Goal: Task Accomplishment & Management: Manage account settings

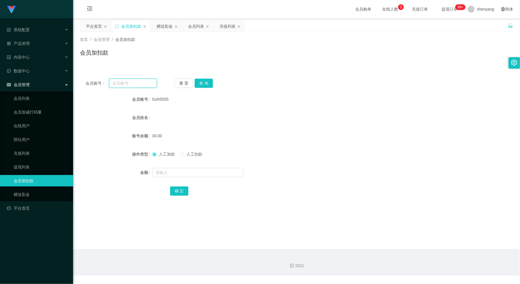
drag, startPoint x: 0, startPoint y: 0, endPoint x: 128, endPoint y: 82, distance: 151.8
click at [128, 82] on input "text" at bounding box center [133, 83] width 48 height 9
paste input "Conny128"
type input "Conny128"
click at [199, 87] on button "查 询" at bounding box center [204, 83] width 18 height 9
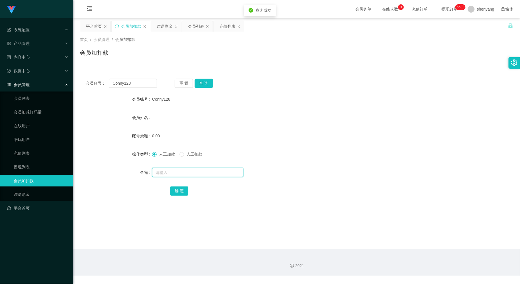
click at [184, 170] on input "text" at bounding box center [197, 172] width 91 height 9
type input "30"
click at [186, 191] on button "确 定" at bounding box center [179, 190] width 18 height 9
drag, startPoint x: 134, startPoint y: 82, endPoint x: 94, endPoint y: 89, distance: 40.0
click at [94, 89] on div "会员账号： Conny128 重 置 查 询 会员账号 Conny128 会员姓名 账号余额 30.00 操作类型 人工加款 人工扣款 金额 确 定" at bounding box center [296, 141] width 433 height 136
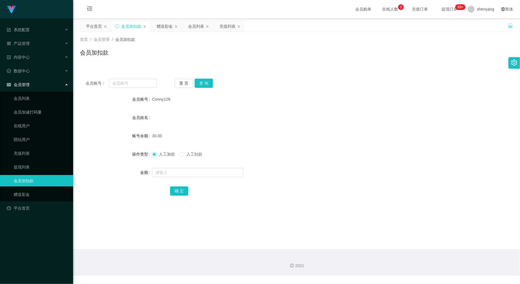
click at [272, 73] on div "会员账号： 重 置 查 询 会员账号 Conny128 会员姓名 账号余额 30.00 操作类型 人工加款 人工扣款 金额 确 定" at bounding box center [296, 141] width 433 height 136
drag, startPoint x: 142, startPoint y: 64, endPoint x: 144, endPoint y: 59, distance: 5.9
click at [144, 59] on div "首页 / 会员管理 / 会员加扣款 / 会员加扣款" at bounding box center [296, 49] width 447 height 34
click at [198, 26] on div "会员列表" at bounding box center [196, 26] width 16 height 11
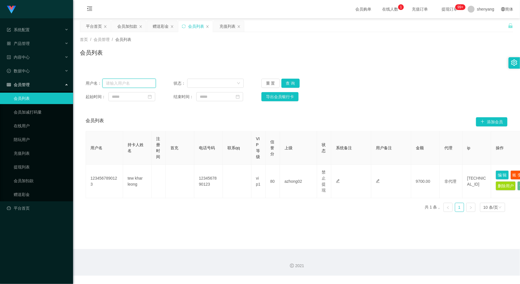
click at [124, 85] on input "text" at bounding box center [130, 83] width 54 height 9
paste input "Eden98"
type input "Eden98"
click at [288, 83] on button "查 询" at bounding box center [291, 83] width 18 height 9
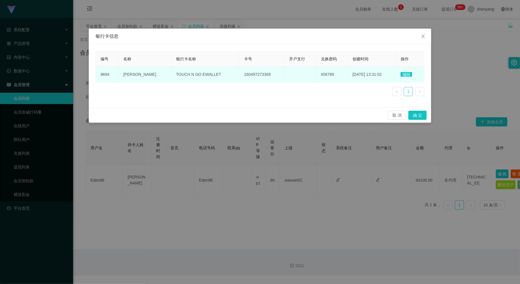
click at [405, 72] on span "编辑" at bounding box center [406, 74] width 11 height 5
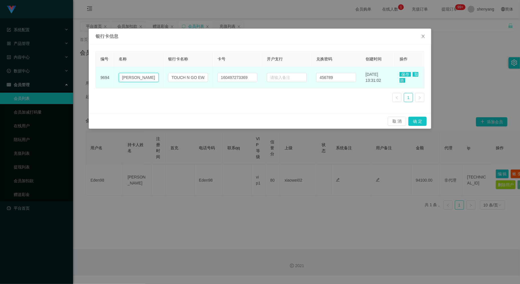
drag, startPoint x: 152, startPoint y: 78, endPoint x: 120, endPoint y: 79, distance: 31.4
click at [120, 79] on input "[PERSON_NAME]" at bounding box center [139, 77] width 40 height 9
drag, startPoint x: 201, startPoint y: 77, endPoint x: 189, endPoint y: 79, distance: 12.1
click at [189, 79] on input "TOUCH N GO EWALLET" at bounding box center [188, 77] width 40 height 9
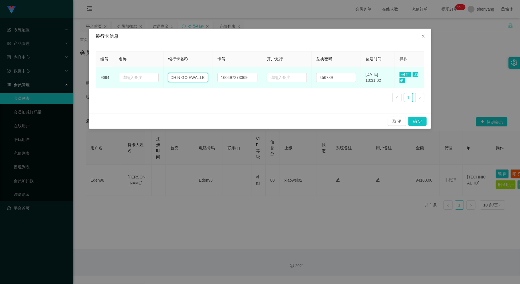
scroll to position [0, 0]
drag, startPoint x: 201, startPoint y: 77, endPoint x: 168, endPoint y: 79, distance: 32.6
click at [168, 79] on input "TOUCH N GO EWALLET" at bounding box center [188, 77] width 40 height 9
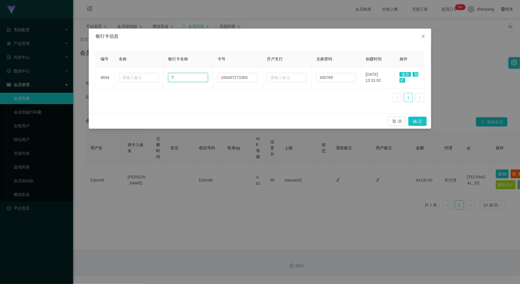
type input "T"
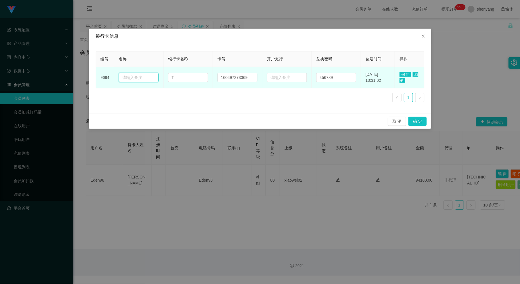
click at [128, 77] on input "text" at bounding box center [139, 77] width 40 height 9
click at [181, 81] on input "T" at bounding box center [188, 77] width 40 height 9
click at [179, 76] on input "text" at bounding box center [188, 77] width 40 height 9
click at [186, 77] on input "text" at bounding box center [188, 77] width 40 height 9
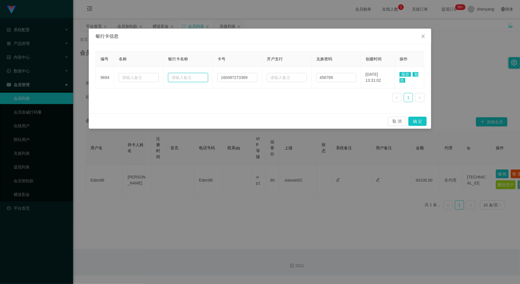
paste input "Public Bank"
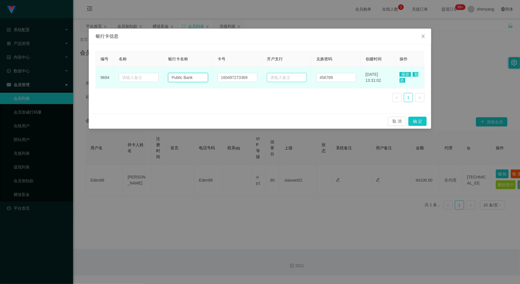
type input "Public Bank"
drag, startPoint x: 291, startPoint y: 80, endPoint x: 290, endPoint y: 76, distance: 4.5
click at [290, 77] on input "text" at bounding box center [287, 77] width 40 height 9
click at [278, 80] on input "text" at bounding box center [287, 77] width 40 height 9
paste input "6416126334"
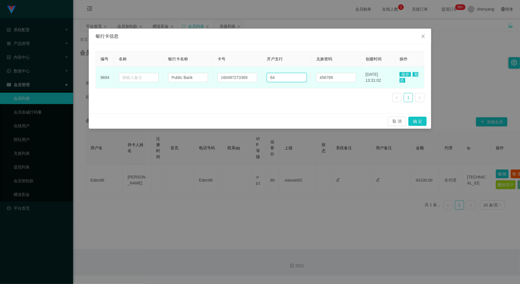
type input "6"
drag, startPoint x: 248, startPoint y: 77, endPoint x: 212, endPoint y: 80, distance: 36.4
click at [213, 80] on td "160497273369" at bounding box center [237, 77] width 49 height 21
paste input "6416126334"
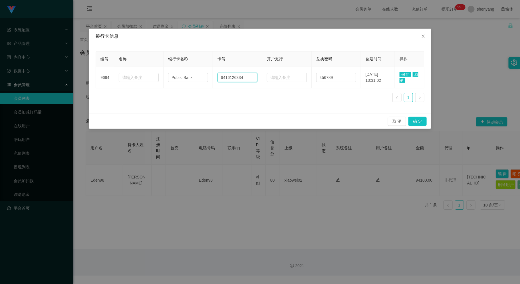
type input "6416126334"
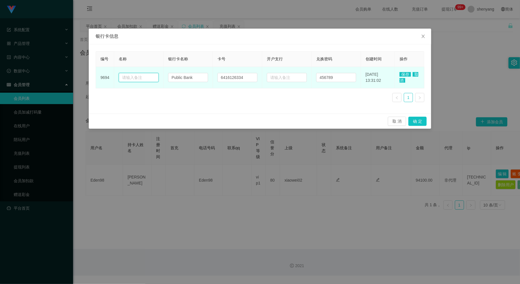
click at [137, 80] on input "text" at bounding box center [139, 77] width 40 height 9
paste input "[PERSON_NAME]"
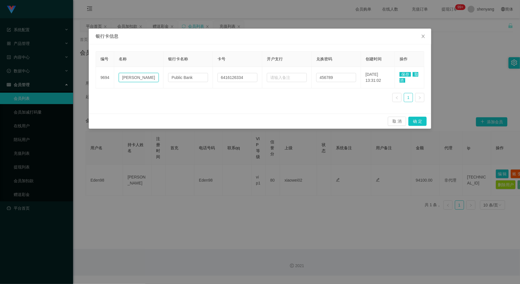
type input "[PERSON_NAME]"
click at [405, 74] on span "保存" at bounding box center [405, 74] width 11 height 5
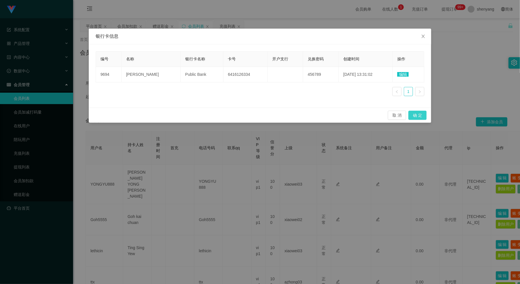
click at [420, 115] on button "确 定" at bounding box center [418, 115] width 18 height 9
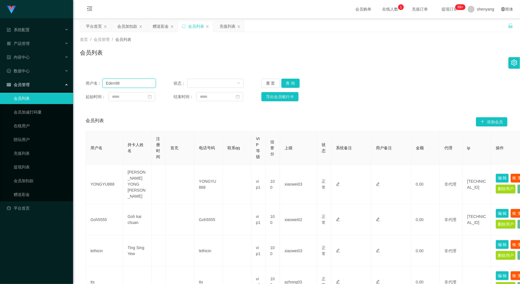
drag, startPoint x: 119, startPoint y: 83, endPoint x: 110, endPoint y: 82, distance: 9.5
click at [105, 83] on input "Eden98" at bounding box center [130, 83] width 54 height 9
click at [124, 81] on input "text" at bounding box center [130, 83] width 54 height 9
click at [127, 23] on div "会员加扣款" at bounding box center [127, 26] width 20 height 11
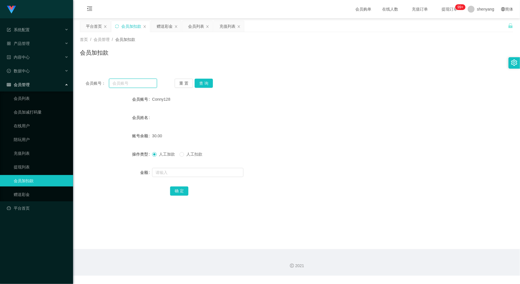
click at [122, 81] on input "text" at bounding box center [133, 83] width 48 height 9
click at [137, 83] on input "text" at bounding box center [133, 83] width 48 height 9
click at [194, 26] on div "会员列表" at bounding box center [196, 26] width 16 height 11
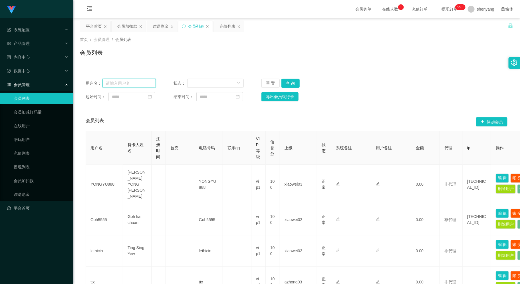
click at [129, 85] on input "text" at bounding box center [130, 83] width 54 height 9
paste input "Eden98"
type input "Eden98"
click at [292, 82] on button "查 询" at bounding box center [291, 83] width 18 height 9
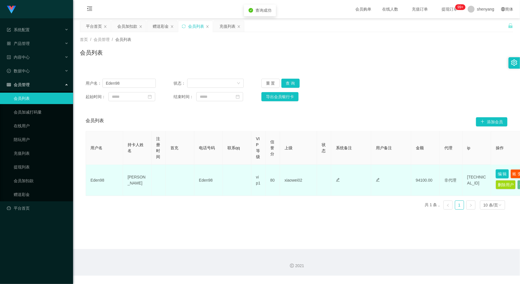
click at [502, 172] on button "编 辑" at bounding box center [502, 173] width 13 height 9
type input "Eden98"
type input "[PERSON_NAME]"
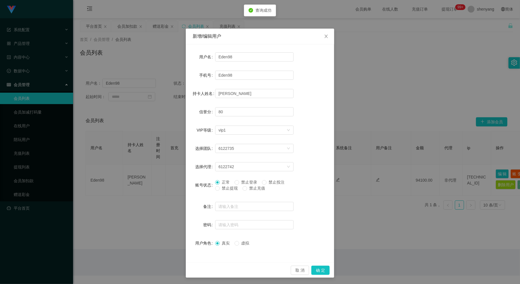
click at [220, 189] on span "禁止提现" at bounding box center [230, 188] width 21 height 5
click at [317, 270] on button "确 定" at bounding box center [321, 269] width 18 height 9
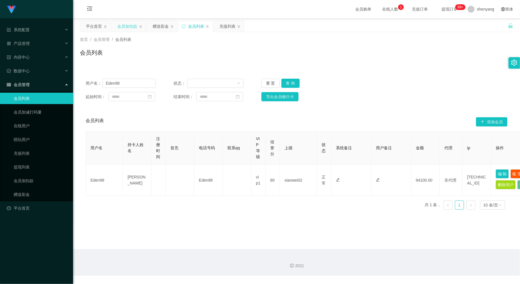
click at [131, 27] on div "会员加扣款" at bounding box center [127, 26] width 20 height 11
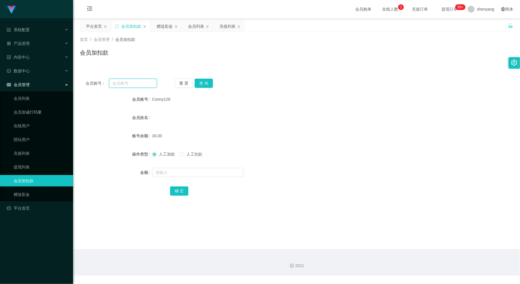
click at [128, 81] on input "text" at bounding box center [133, 83] width 48 height 9
paste input "NGLAIYIN"
type input "NGLAIYIN"
click at [203, 80] on button "查 询" at bounding box center [204, 83] width 18 height 9
click at [177, 168] on input "text" at bounding box center [197, 172] width 91 height 9
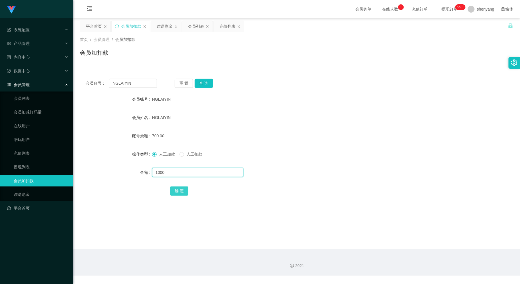
type input "1000"
click at [177, 189] on button "确 定" at bounding box center [179, 190] width 18 height 9
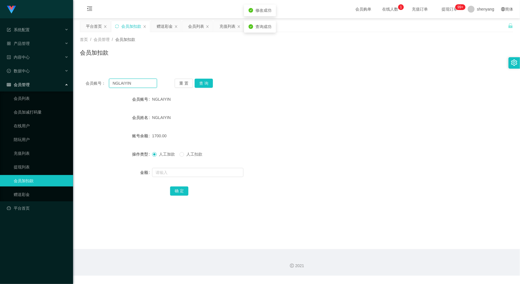
drag, startPoint x: 133, startPoint y: 82, endPoint x: 108, endPoint y: 87, distance: 25.0
click at [99, 87] on div "会员账号： [PERSON_NAME]" at bounding box center [121, 83] width 71 height 9
click at [196, 23] on div "会员列表" at bounding box center [196, 26] width 16 height 11
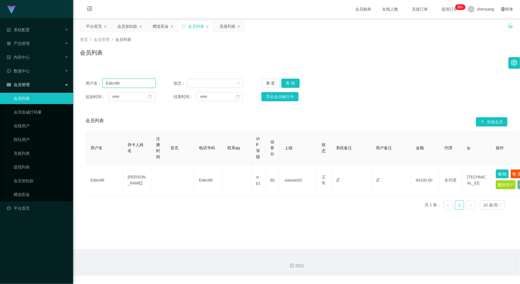
click at [129, 84] on input "Eden98" at bounding box center [130, 83] width 54 height 9
type input "E"
paste input "Eden98"
type input "Eden98"
click at [287, 82] on button "查 询" at bounding box center [291, 83] width 18 height 9
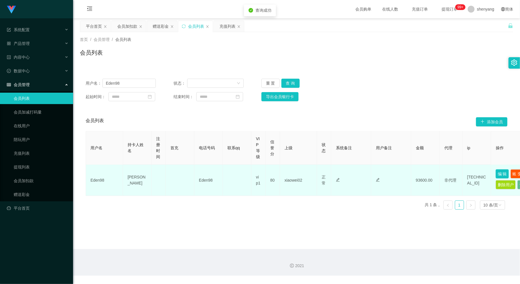
click at [501, 172] on button "编 辑" at bounding box center [502, 173] width 13 height 9
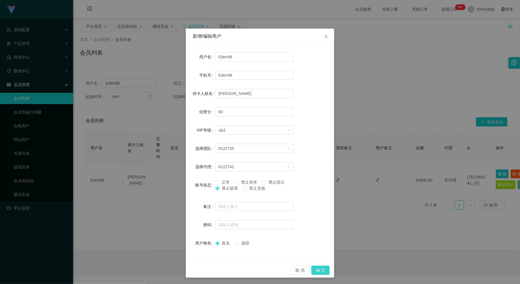
click at [317, 270] on button "确 定" at bounding box center [321, 269] width 18 height 9
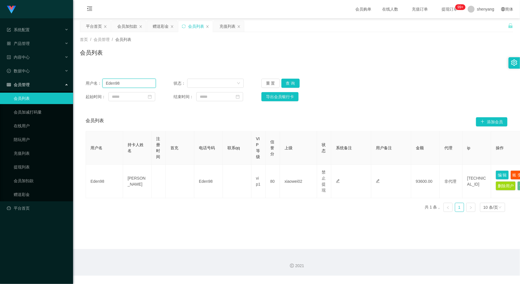
click at [103, 84] on input "Eden98" at bounding box center [130, 83] width 54 height 9
click at [128, 25] on div "会员加扣款" at bounding box center [127, 26] width 20 height 11
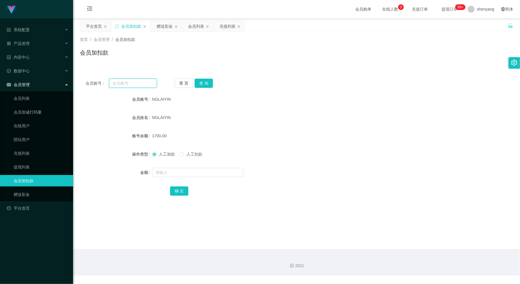
click at [128, 83] on input "text" at bounding box center [133, 83] width 48 height 9
paste input "Haozi1234"
type input "Haozi1234"
click at [208, 82] on button "查 询" at bounding box center [204, 83] width 18 height 9
click at [190, 175] on input "text" at bounding box center [197, 172] width 91 height 9
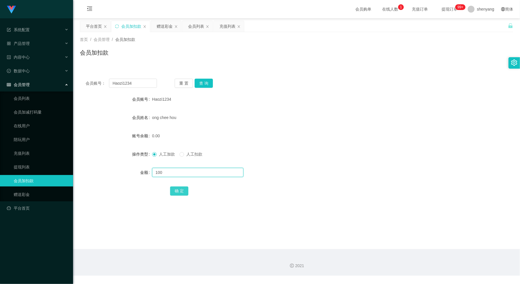
type input "100"
click at [175, 190] on button "确 定" at bounding box center [179, 190] width 18 height 9
drag, startPoint x: 102, startPoint y: 82, endPoint x: 98, endPoint y: 82, distance: 4.0
click at [98, 82] on div "会员账号： Haozi1234" at bounding box center [121, 83] width 71 height 9
paste input "Wf2447"
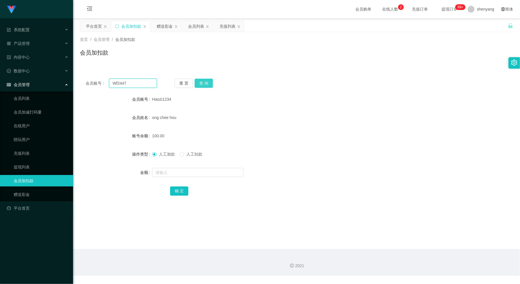
type input "Wf2447"
click at [207, 83] on button "查 询" at bounding box center [204, 83] width 18 height 9
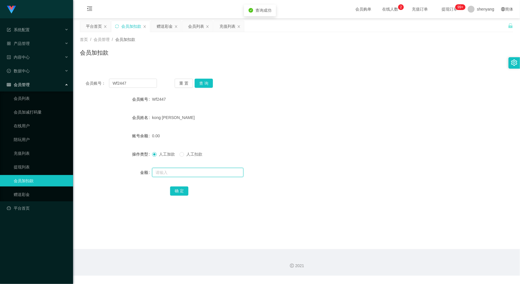
click at [200, 173] on input "text" at bounding box center [197, 172] width 91 height 9
type input "200"
click at [178, 189] on button "确 定" at bounding box center [179, 190] width 18 height 9
drag, startPoint x: 130, startPoint y: 81, endPoint x: 79, endPoint y: 88, distance: 51.2
click at [79, 88] on main "关闭左侧 关闭右侧 关闭其它 刷新页面 平台首页 会员加扣款 赠送彩金 会员列表 充值列表 首页 / 会员管理 / 会员加扣款 / 会员加扣款 会员账号： W…" at bounding box center [296, 133] width 447 height 230
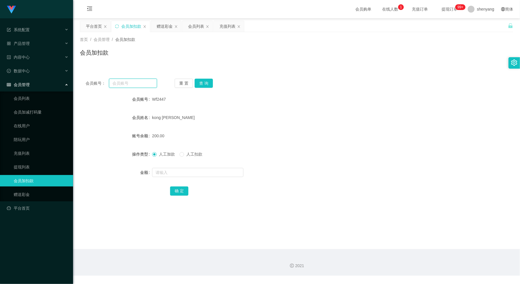
click at [130, 83] on input "text" at bounding box center [133, 83] width 48 height 9
paste input "ktyap93"
type input "ktyap93"
click at [204, 79] on button "查 询" at bounding box center [204, 83] width 18 height 9
click at [198, 172] on input "text" at bounding box center [197, 172] width 91 height 9
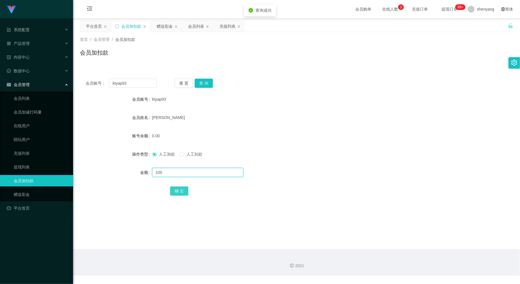
type input "100"
click at [178, 192] on button "确 定" at bounding box center [179, 190] width 18 height 9
drag, startPoint x: 111, startPoint y: 84, endPoint x: 107, endPoint y: 87, distance: 4.6
click at [98, 86] on div "会员账号： ktyap93" at bounding box center [121, 83] width 71 height 9
click at [127, 82] on input "text" at bounding box center [133, 83] width 48 height 9
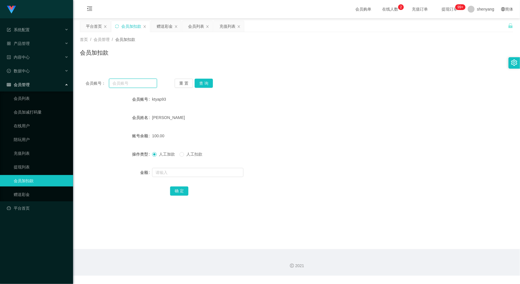
paste input "an931a"
type input "an931a"
click at [203, 81] on button "查 询" at bounding box center [204, 83] width 18 height 9
click at [190, 175] on input "text" at bounding box center [197, 172] width 91 height 9
type input "100"
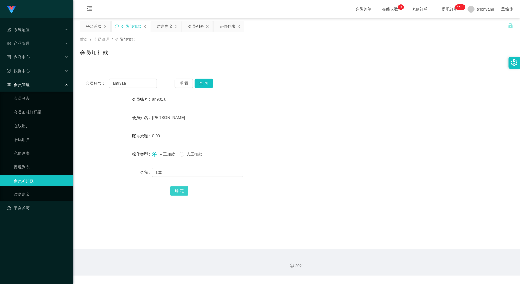
click at [182, 189] on button "确 定" at bounding box center [179, 190] width 18 height 9
click at [128, 79] on input "an931a" at bounding box center [133, 83] width 48 height 9
drag, startPoint x: 128, startPoint y: 83, endPoint x: 93, endPoint y: 85, distance: 35.7
click at [93, 85] on div "会员账号： an931a" at bounding box center [121, 83] width 71 height 9
click at [125, 81] on input "text" at bounding box center [133, 83] width 48 height 9
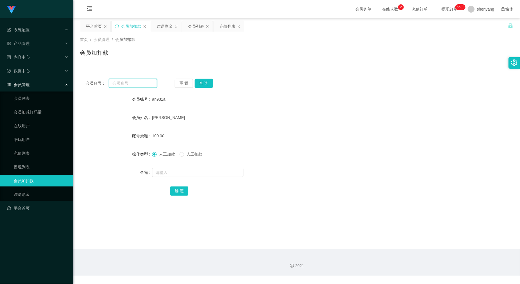
paste input "hao123"
type input "hao123"
click at [208, 81] on button "查 询" at bounding box center [204, 83] width 18 height 9
click at [199, 173] on input "text" at bounding box center [197, 172] width 91 height 9
type input "100"
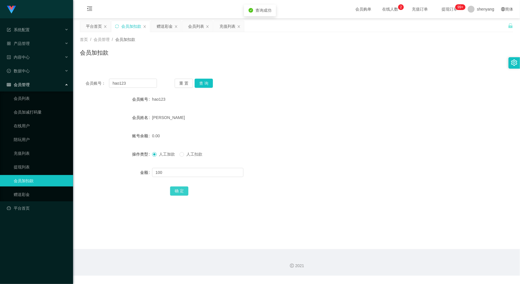
click at [179, 190] on button "确 定" at bounding box center [179, 190] width 18 height 9
drag, startPoint x: 132, startPoint y: 81, endPoint x: 89, endPoint y: 88, distance: 43.1
click at [89, 88] on div "会员账号： hao123 重 置 查 询 会员账号 hao123 会员姓名 ting pik hung 账号余额 100.00 操作类型 人工加款 人工扣款 …" at bounding box center [296, 141] width 433 height 136
click at [119, 83] on input "text" at bounding box center [133, 83] width 48 height 9
paste input "Winsonwong2468"
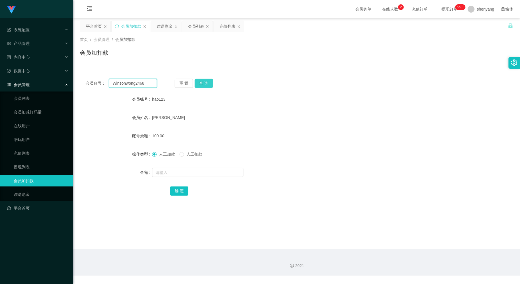
type input "Winsonwong2468"
drag, startPoint x: 205, startPoint y: 81, endPoint x: 203, endPoint y: 85, distance: 3.8
click at [205, 81] on button "查 询" at bounding box center [204, 83] width 18 height 9
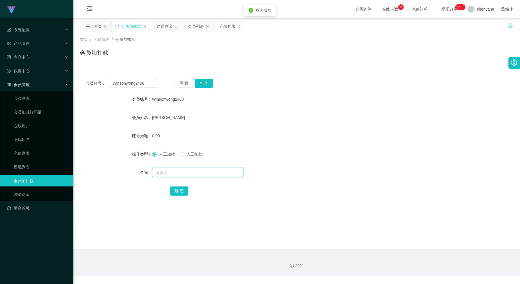
click at [178, 174] on input "text" at bounding box center [197, 172] width 91 height 9
type input "100"
click at [178, 191] on button "确 定" at bounding box center [179, 190] width 18 height 9
drag, startPoint x: 146, startPoint y: 83, endPoint x: 109, endPoint y: 85, distance: 37.5
click at [109, 85] on input "Winsonwong2468" at bounding box center [133, 83] width 48 height 9
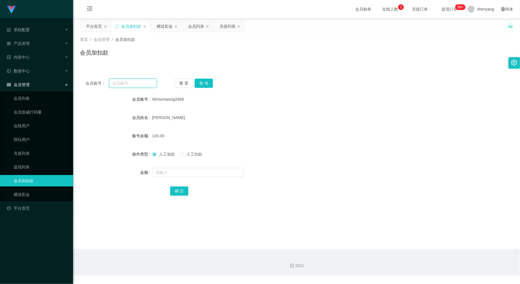
paste input "dd336"
type input "dd336"
click at [201, 83] on button "查 询" at bounding box center [204, 83] width 18 height 9
drag, startPoint x: 186, startPoint y: 170, endPoint x: 189, endPoint y: 171, distance: 3.5
click at [186, 170] on input "text" at bounding box center [197, 172] width 91 height 9
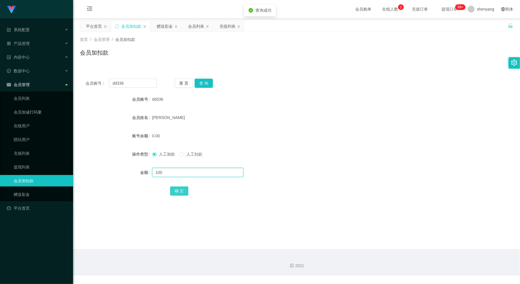
type input "100"
click at [176, 188] on button "确 定" at bounding box center [179, 190] width 18 height 9
drag, startPoint x: 128, startPoint y: 84, endPoint x: 80, endPoint y: 86, distance: 48.0
click at [77, 86] on main "关闭左侧 关闭右侧 关闭其它 刷新页面 平台首页 会员加扣款 赠送彩金 会员列表 充值列表 首页 / 会员管理 / 会员加扣款 / 会员加扣款 会员账号： d…" at bounding box center [296, 133] width 447 height 230
click at [132, 83] on input "text" at bounding box center [133, 83] width 48 height 9
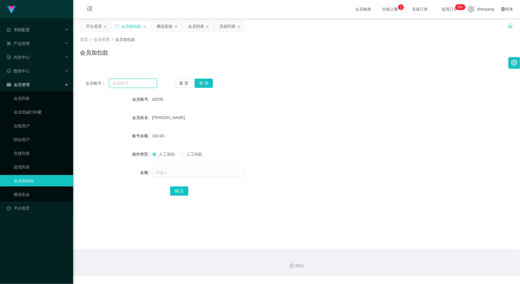
paste input "0166295582"
type input "0166295582"
click at [202, 83] on button "查 询" at bounding box center [204, 83] width 18 height 9
click at [185, 173] on input "text" at bounding box center [197, 172] width 91 height 9
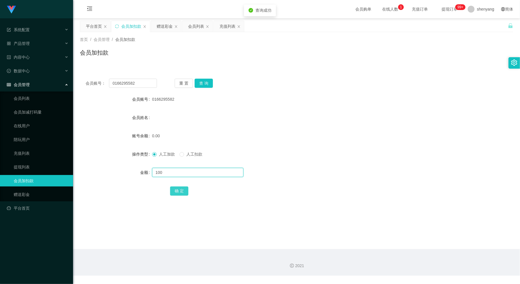
type input "100"
click at [176, 193] on button "确 定" at bounding box center [179, 190] width 18 height 9
drag, startPoint x: 136, startPoint y: 84, endPoint x: 83, endPoint y: 93, distance: 53.0
click at [83, 93] on div "会员账号： 0166295582 重 置 查 询 会员账号 0166295582 会员姓名 账号余额 100.00 操作类型 人工加款 人工扣款 金额 确 定" at bounding box center [296, 141] width 433 height 136
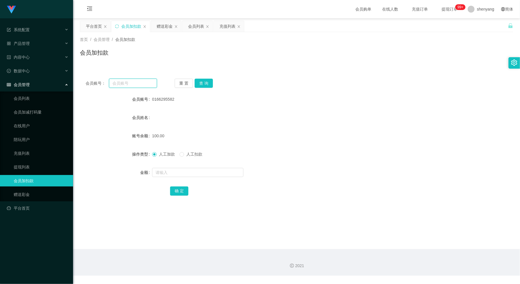
click at [124, 85] on input "text" at bounding box center [133, 83] width 48 height 9
paste input "WW123"
type input "WW123"
click at [206, 83] on button "查 询" at bounding box center [204, 83] width 18 height 9
click at [198, 170] on input "text" at bounding box center [197, 172] width 91 height 9
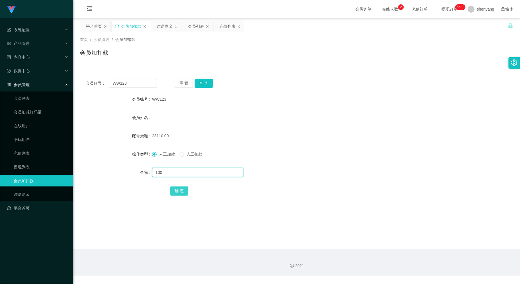
type input "100"
click at [176, 190] on button "确 定" at bounding box center [179, 190] width 18 height 9
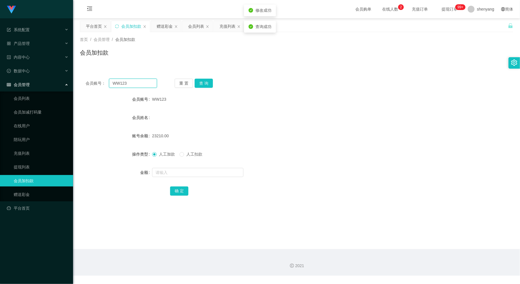
drag, startPoint x: 130, startPoint y: 80, endPoint x: 104, endPoint y: 85, distance: 26.7
click at [104, 85] on div "会员账号： WW123" at bounding box center [121, 83] width 71 height 9
click at [124, 83] on input "text" at bounding box center [133, 83] width 48 height 9
paste input "Youtube888"
type input "Youtube888"
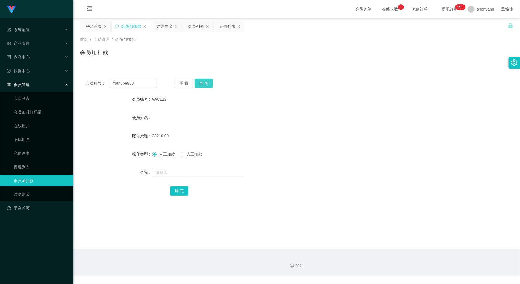
click at [202, 81] on button "查 询" at bounding box center [204, 83] width 18 height 9
click at [168, 173] on input "text" at bounding box center [197, 172] width 91 height 9
type input "200"
click at [177, 192] on button "确 定" at bounding box center [179, 190] width 18 height 9
drag, startPoint x: 136, startPoint y: 82, endPoint x: 95, endPoint y: 92, distance: 43.1
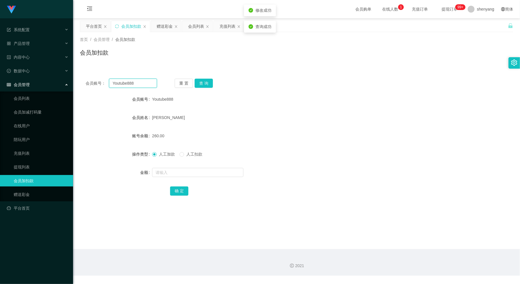
click at [89, 89] on div "会员账号： Youtube888 重 置 查 询 会员账号 Youtube888 会员姓名 [PERSON_NAME] 账号余额 260.00 操作类型 人工…" at bounding box center [296, 141] width 433 height 136
click at [128, 82] on input "text" at bounding box center [133, 83] width 48 height 9
paste input "Goh5555"
type input "Goh5555"
click at [206, 83] on button "查 询" at bounding box center [204, 83] width 18 height 9
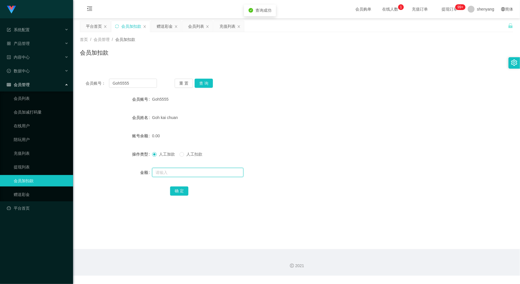
click at [197, 171] on input "text" at bounding box center [197, 172] width 91 height 9
type input "100"
click at [174, 192] on button "确 定" at bounding box center [179, 190] width 18 height 9
drag, startPoint x: 130, startPoint y: 84, endPoint x: 101, endPoint y: 89, distance: 29.5
click at [101, 89] on div "会员账号： Goh5555 重 置 查 询 会员账号 Goh5555 会员姓名 [PERSON_NAME] 账号余额 100.00 操作类型 人工加款 人工扣…" at bounding box center [296, 141] width 433 height 136
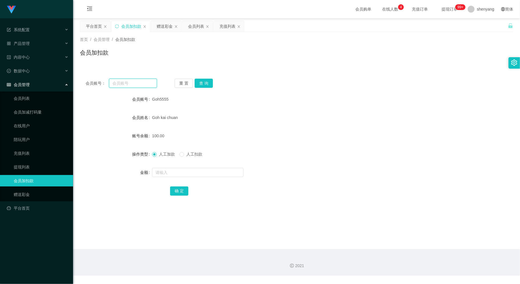
click at [124, 87] on input "text" at bounding box center [133, 83] width 48 height 9
paste input "8572"
type input "8572"
click at [205, 82] on button "查 询" at bounding box center [204, 83] width 18 height 9
click at [196, 175] on input "text" at bounding box center [197, 172] width 91 height 9
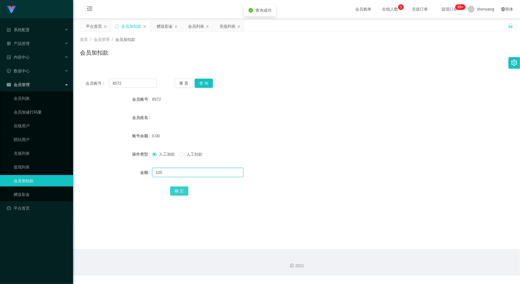
type input "100"
click at [183, 191] on button "确 定" at bounding box center [179, 190] width 18 height 9
click at [89, 89] on div "会员账号： 8572 重 置 查 询 会员账号 8572 会员姓名 账号余额 100.00 操作类型 人工加款 人工扣款 金额 确 定" at bounding box center [296, 141] width 433 height 136
click at [126, 84] on input "text" at bounding box center [133, 83] width 48 height 9
paste input "YONGYU888"
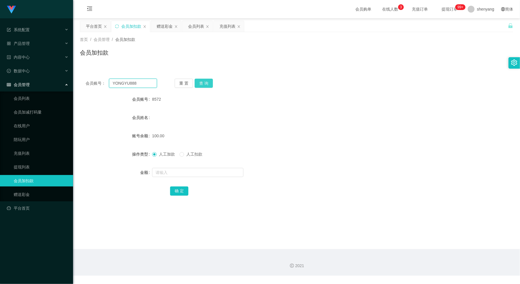
type input "YONGYU888"
click at [204, 81] on button "查 询" at bounding box center [204, 83] width 18 height 9
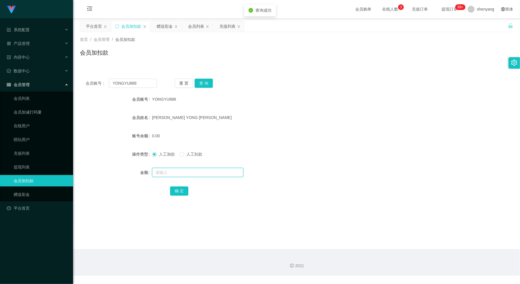
click at [172, 169] on input "text" at bounding box center [197, 172] width 91 height 9
type input "100"
click at [175, 191] on button "确 定" at bounding box center [179, 190] width 18 height 9
drag, startPoint x: 134, startPoint y: 83, endPoint x: 81, endPoint y: 87, distance: 53.0
click at [81, 87] on div "会员账号： YONGYU888 重 置 查 询" at bounding box center [296, 83] width 433 height 9
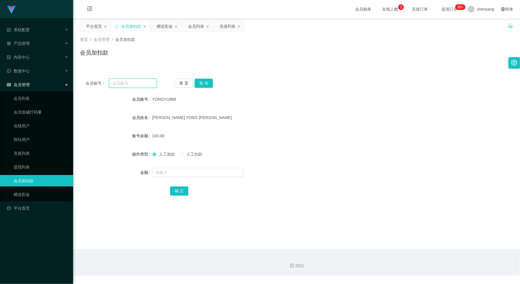
click at [128, 82] on input "text" at bounding box center [133, 83] width 48 height 9
paste input "Virrex3926"
type input "Virrex3926"
click at [206, 81] on button "查 询" at bounding box center [204, 83] width 18 height 9
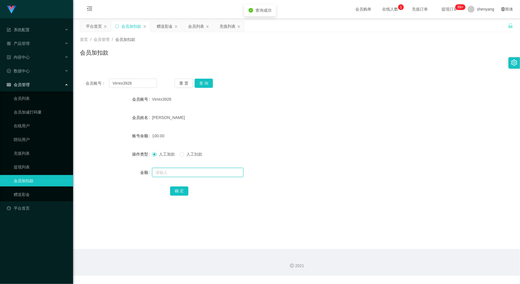
click at [172, 172] on input "text" at bounding box center [197, 172] width 91 height 9
type input "100"
click at [179, 192] on button "确 定" at bounding box center [179, 190] width 18 height 9
drag, startPoint x: 140, startPoint y: 83, endPoint x: 87, endPoint y: 85, distance: 54.0
click at [87, 85] on div "会员账号： Virrex3926" at bounding box center [121, 83] width 71 height 9
